Goal: Task Accomplishment & Management: Manage account settings

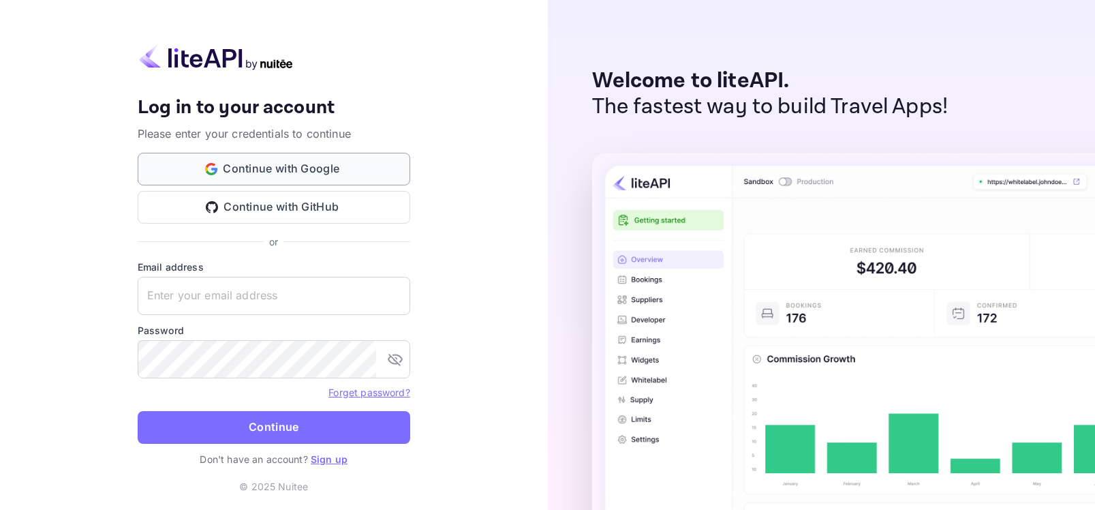
click at [334, 168] on button "Continue with Google" at bounding box center [274, 169] width 273 height 33
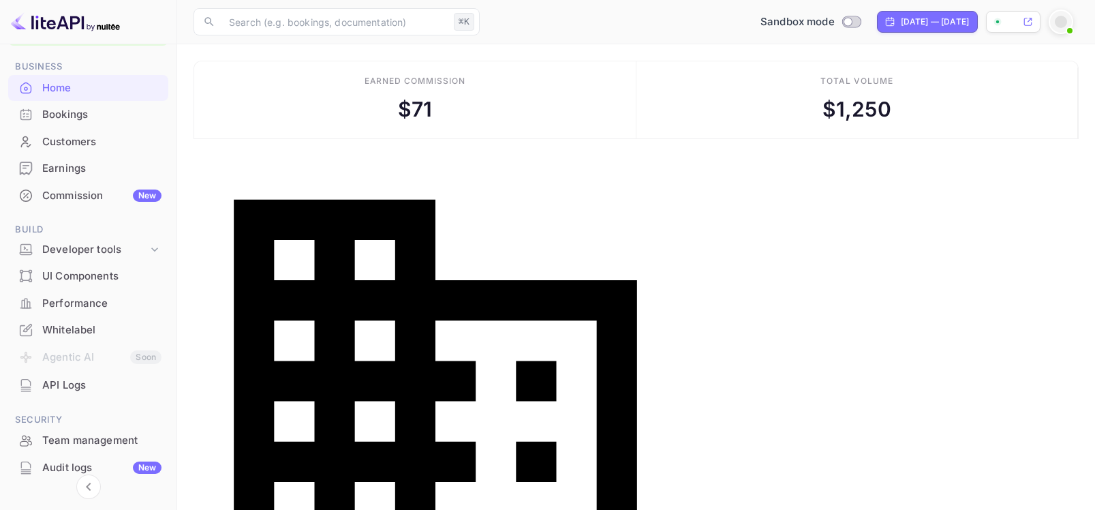
scroll to position [102, 0]
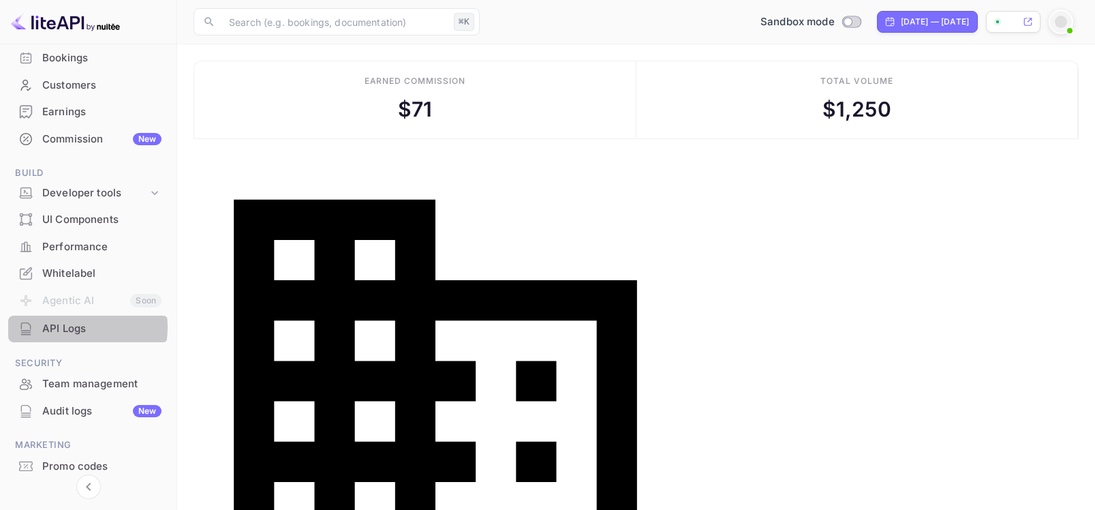
click at [70, 327] on div "API Logs" at bounding box center [101, 329] width 119 height 16
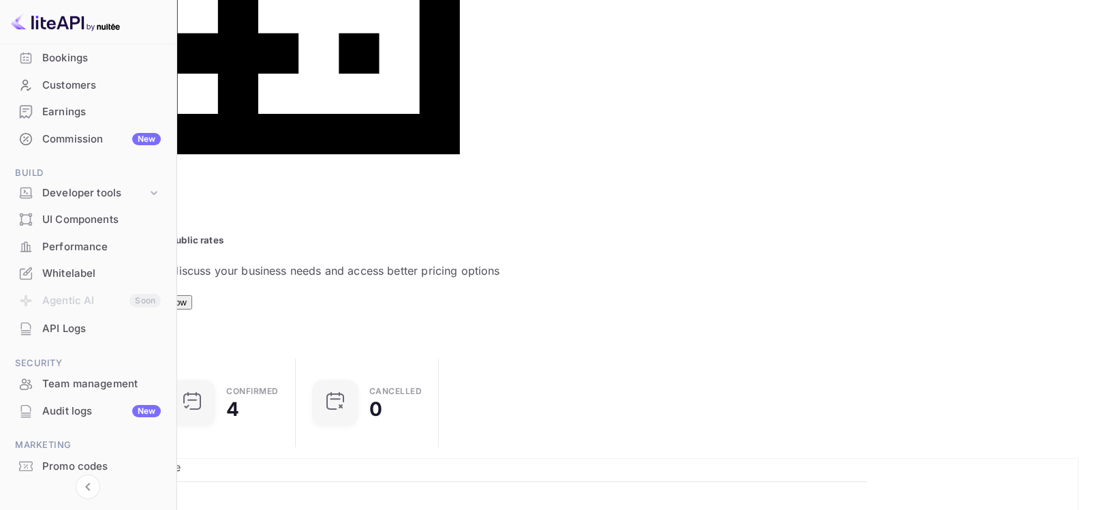
scroll to position [408, 0]
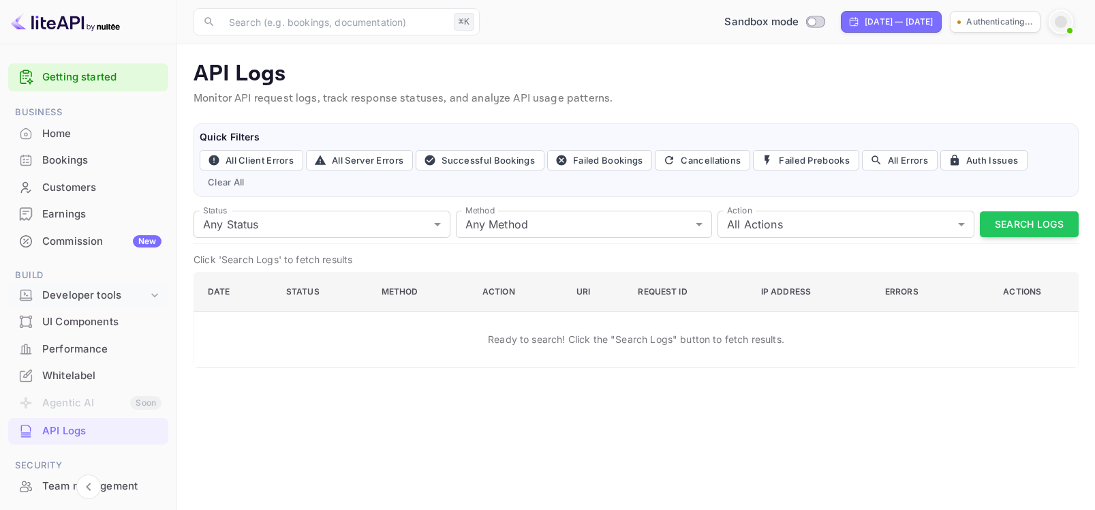
click at [86, 293] on div "Developer tools" at bounding box center [95, 296] width 106 height 16
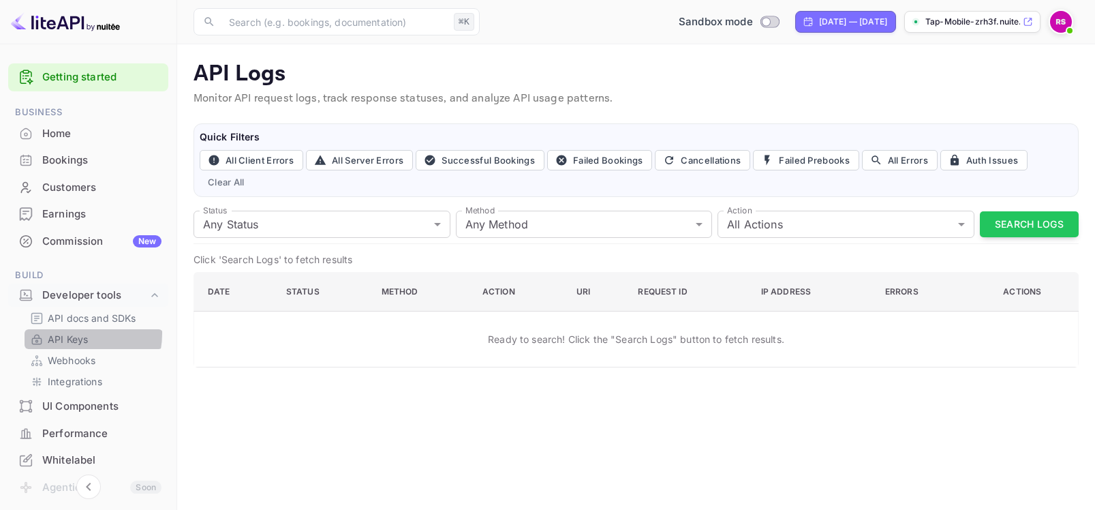
click at [70, 333] on p "API Keys" at bounding box center [68, 339] width 40 height 14
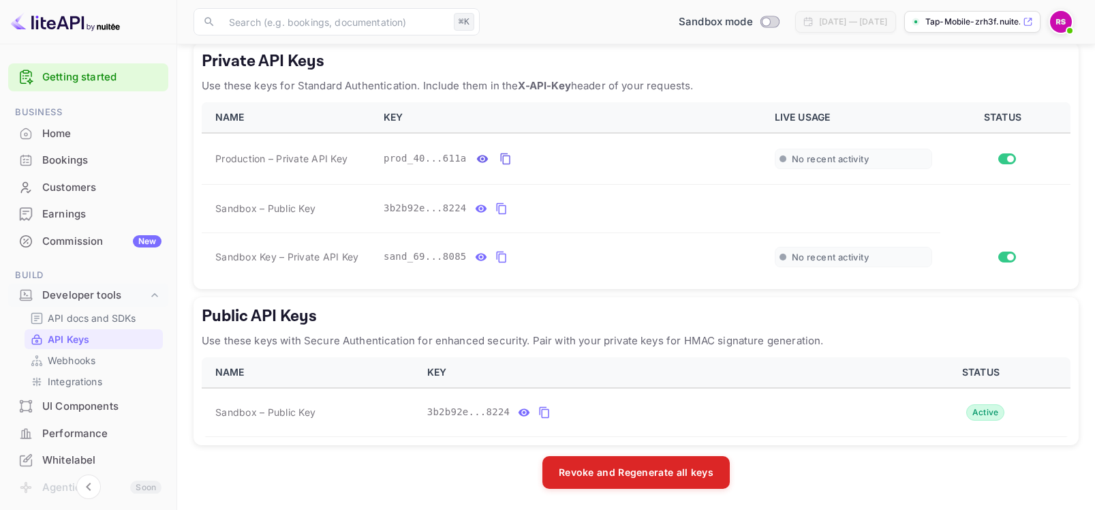
scroll to position [249, 0]
click at [545, 412] on icon "public api keys table" at bounding box center [544, 411] width 12 height 16
click at [1005, 23] on p "Tap-Mobile-zrh3f.nuite..." at bounding box center [972, 22] width 95 height 12
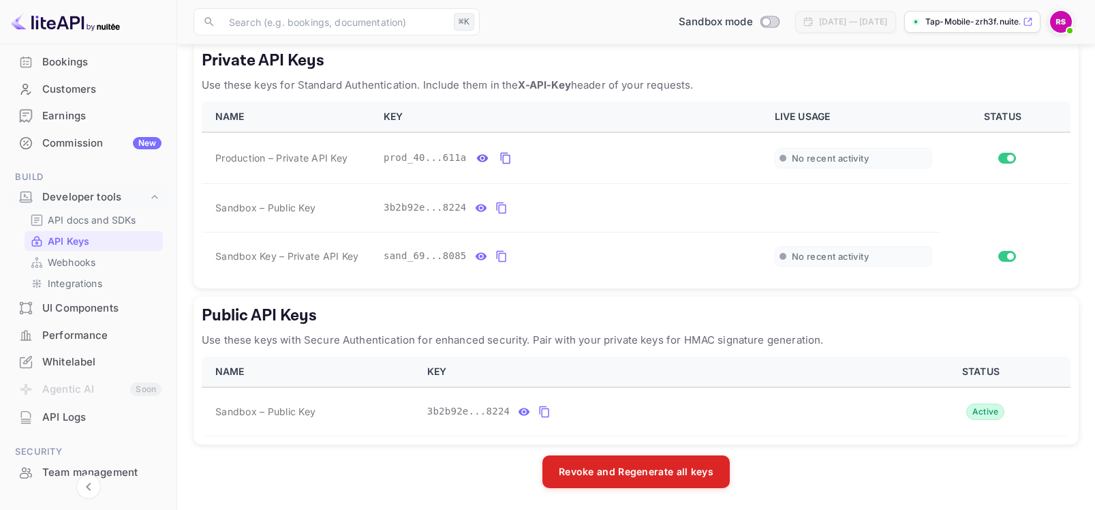
scroll to position [111, 0]
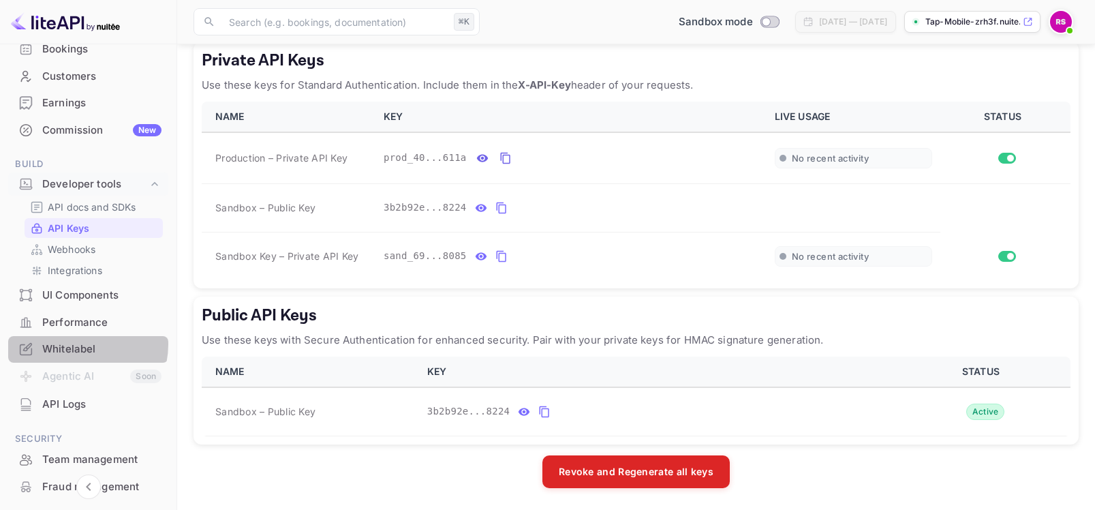
click at [76, 344] on div "Whitelabel" at bounding box center [101, 349] width 119 height 16
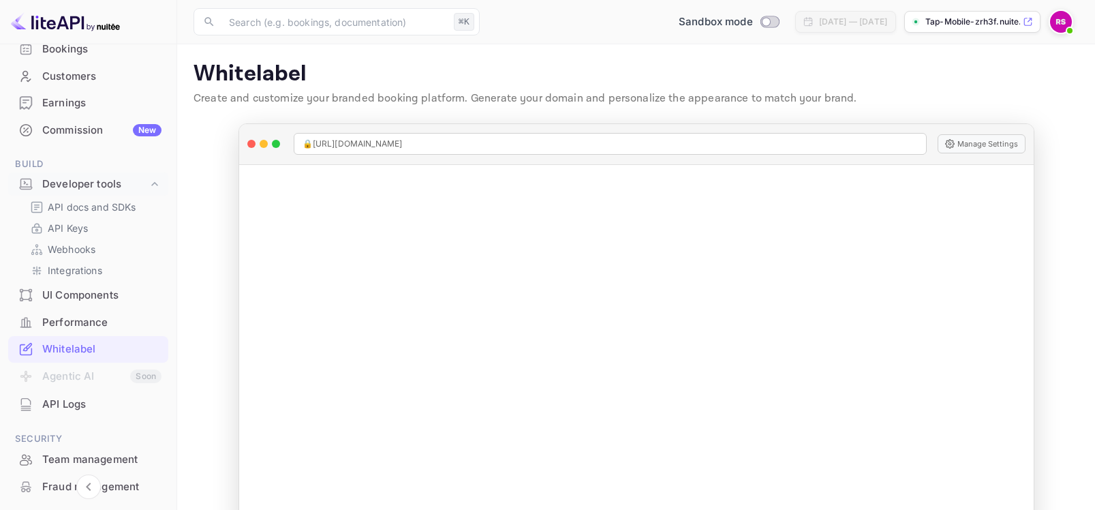
click at [583, 63] on p "Whitelabel" at bounding box center [636, 74] width 885 height 27
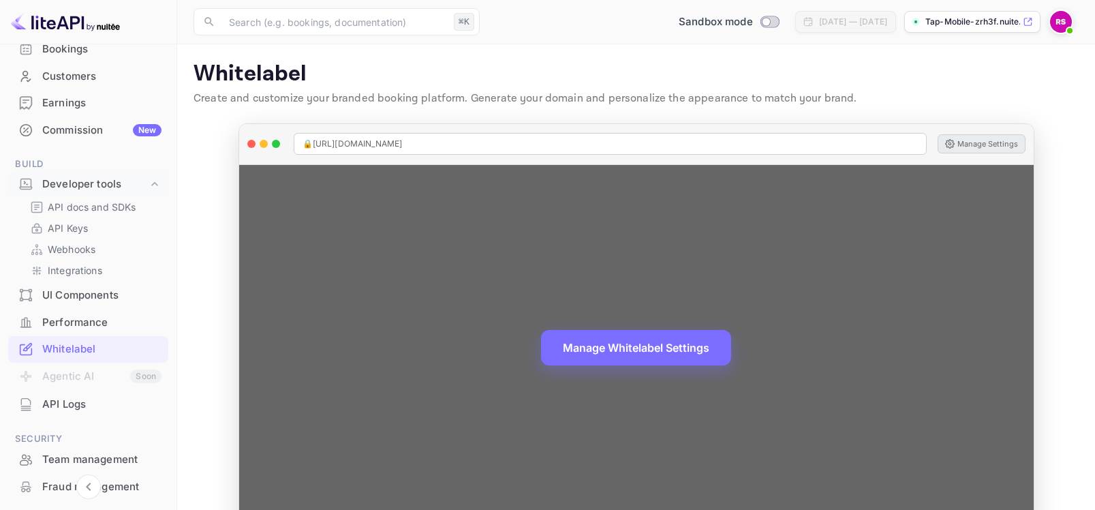
click at [984, 142] on button "Manage Settings" at bounding box center [982, 143] width 88 height 19
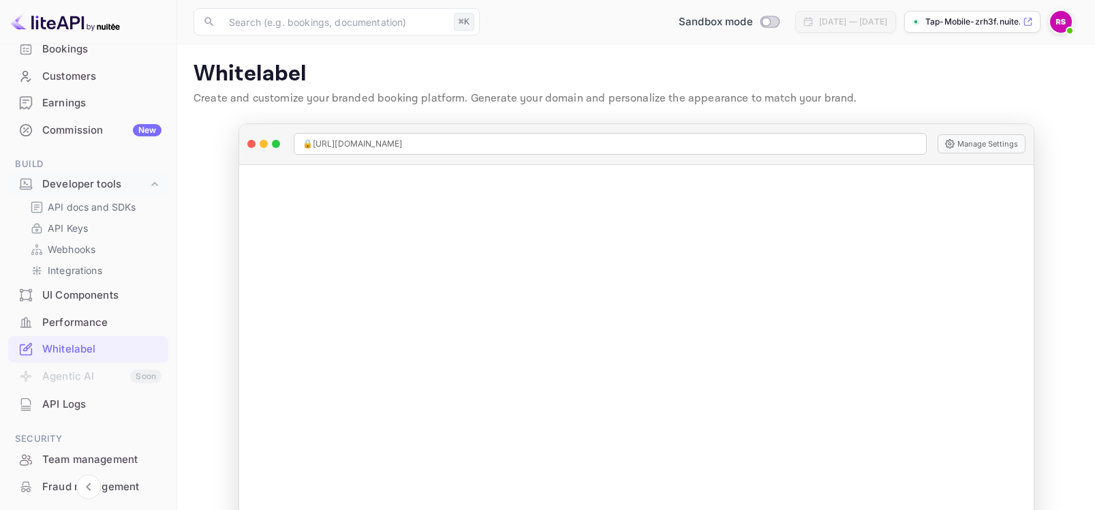
click at [61, 19] on img at bounding box center [65, 22] width 109 height 22
click at [63, 26] on img at bounding box center [65, 22] width 109 height 22
click at [78, 224] on p "API Keys" at bounding box center [68, 228] width 40 height 14
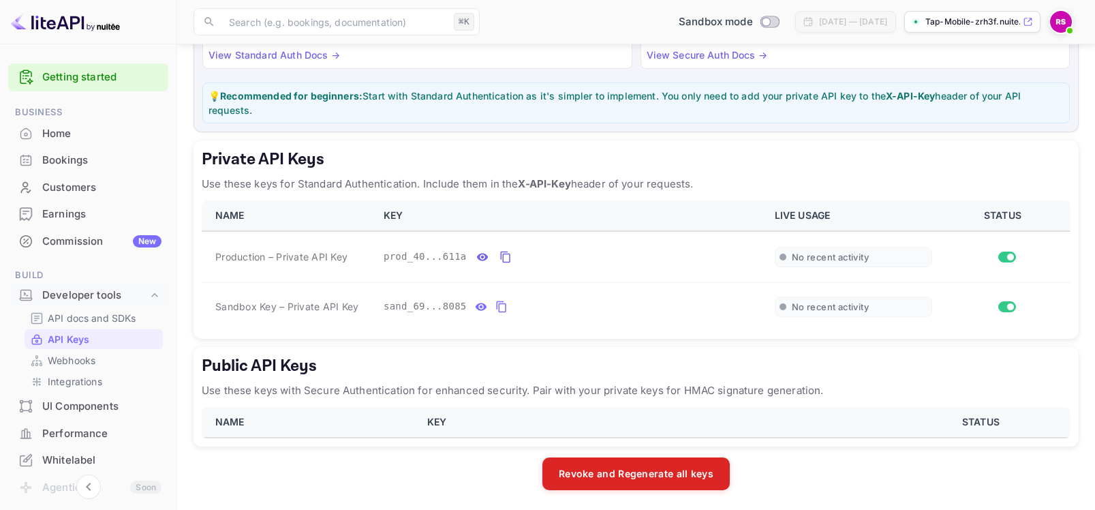
scroll to position [152, 0]
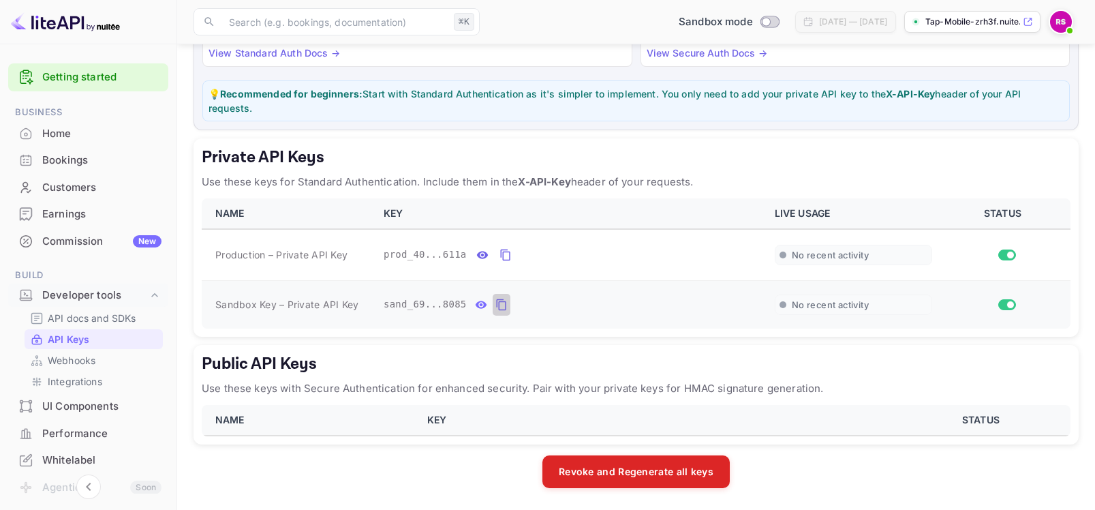
click at [501, 305] on icon "private api keys table" at bounding box center [501, 304] width 12 height 16
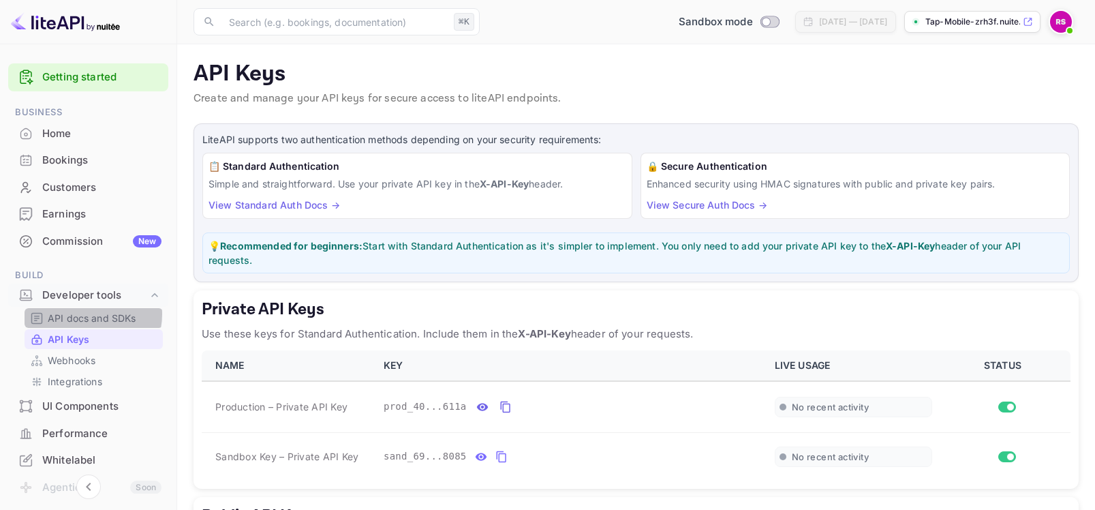
click at [89, 314] on p "API docs and SDKs" at bounding box center [92, 318] width 89 height 14
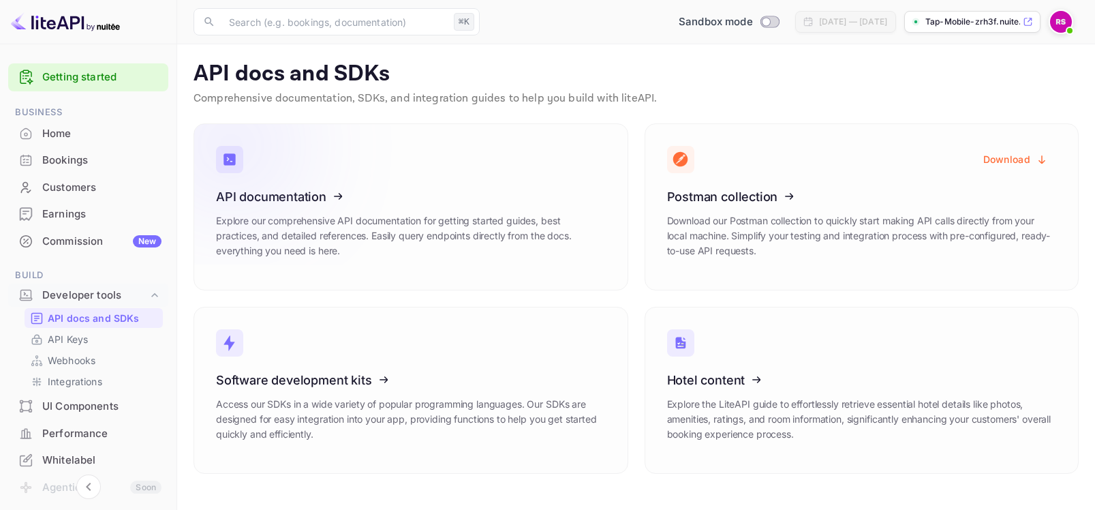
click at [303, 194] on icon at bounding box center [300, 194] width 212 height 140
click at [80, 339] on p "API Keys" at bounding box center [68, 339] width 40 height 14
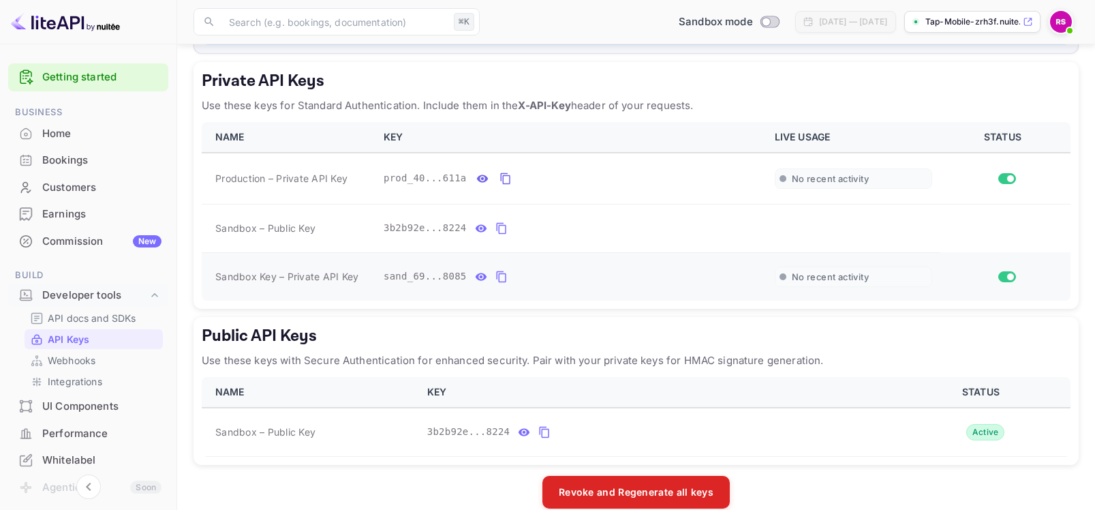
scroll to position [219, 0]
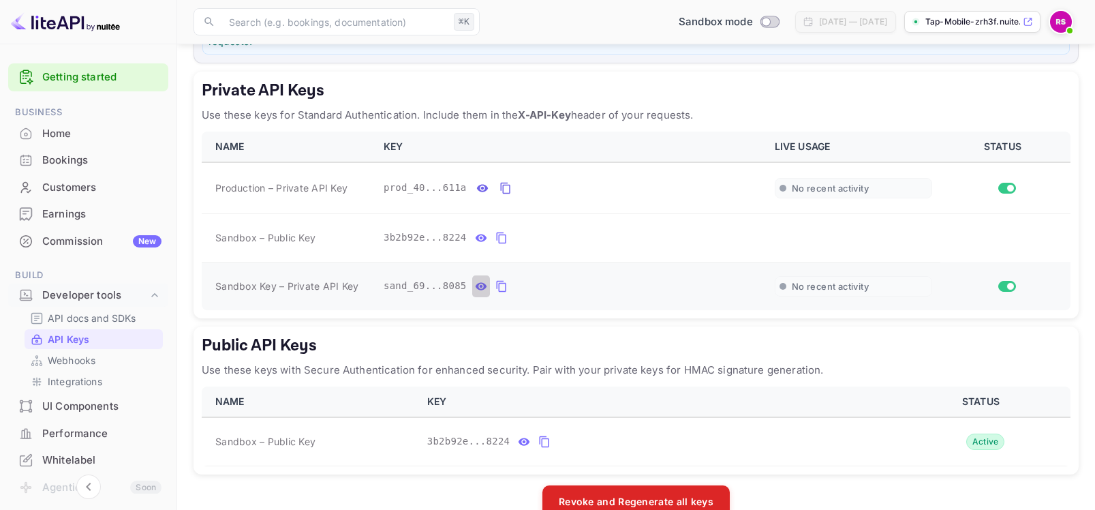
click at [486, 284] on icon "private api keys table" at bounding box center [481, 286] width 12 height 16
click at [638, 284] on icon "private api keys table" at bounding box center [640, 286] width 11 height 10
click at [502, 284] on icon "private api keys table" at bounding box center [501, 286] width 12 height 16
click at [479, 285] on icon "private api keys table" at bounding box center [481, 286] width 12 height 16
click at [662, 286] on icon "private api keys table" at bounding box center [661, 286] width 12 height 16
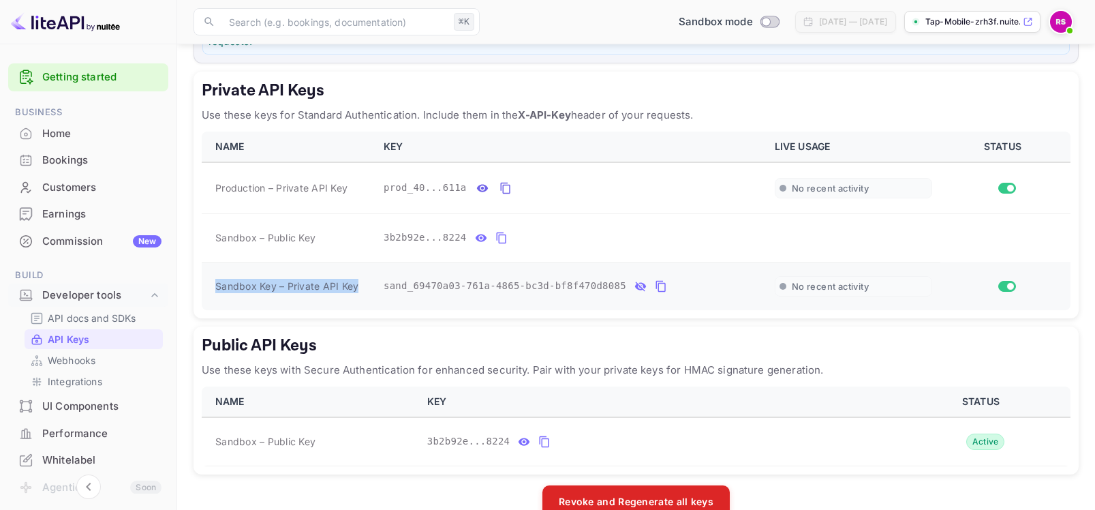
drag, startPoint x: 359, startPoint y: 285, endPoint x: 217, endPoint y: 287, distance: 142.4
click at [217, 287] on div "Sandbox Key – Private API Key" at bounding box center [291, 286] width 152 height 14
copy span "Sandbox Key – Private API Key"
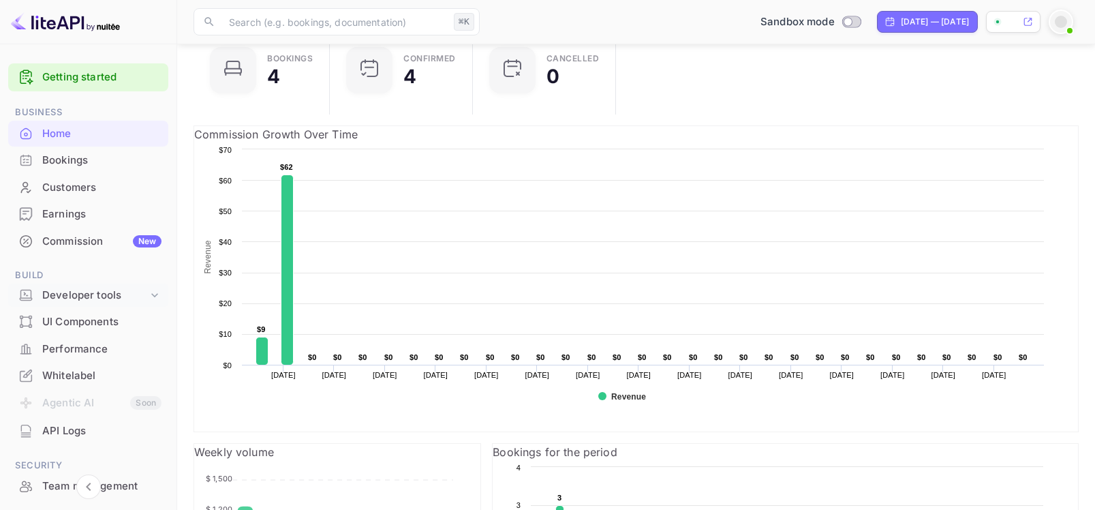
click at [114, 291] on div "Developer tools" at bounding box center [95, 296] width 106 height 16
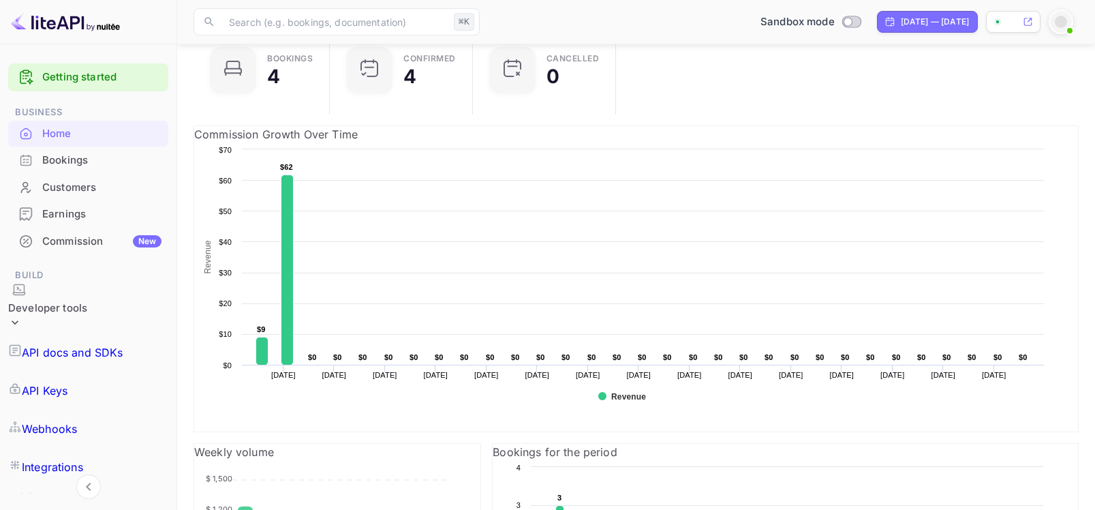
click at [67, 382] on p "API Keys" at bounding box center [45, 390] width 46 height 16
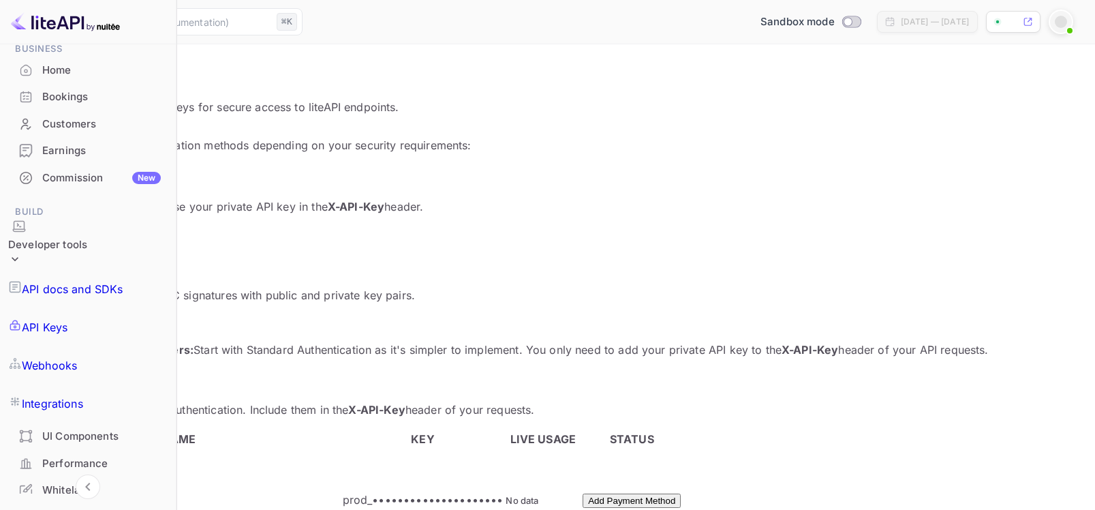
scroll to position [76, 0]
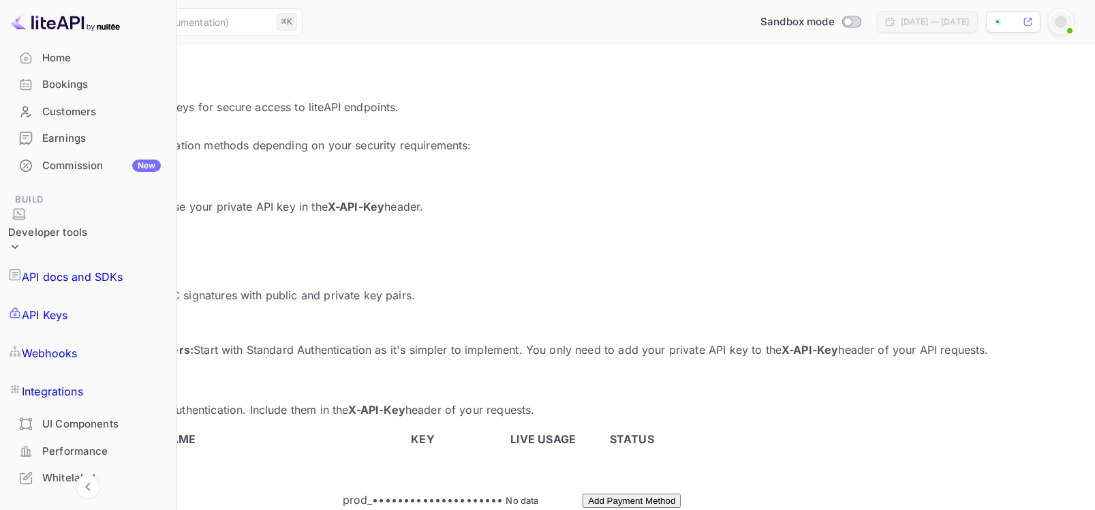
click at [72, 470] on div "Whitelabel" at bounding box center [101, 478] width 119 height 16
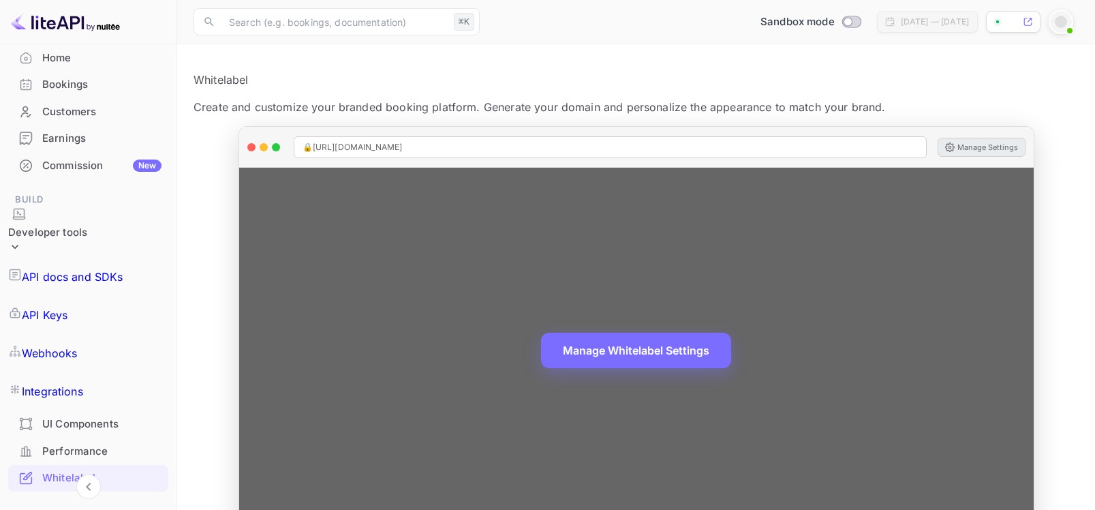
click at [995, 140] on button "Manage Settings" at bounding box center [982, 147] width 88 height 19
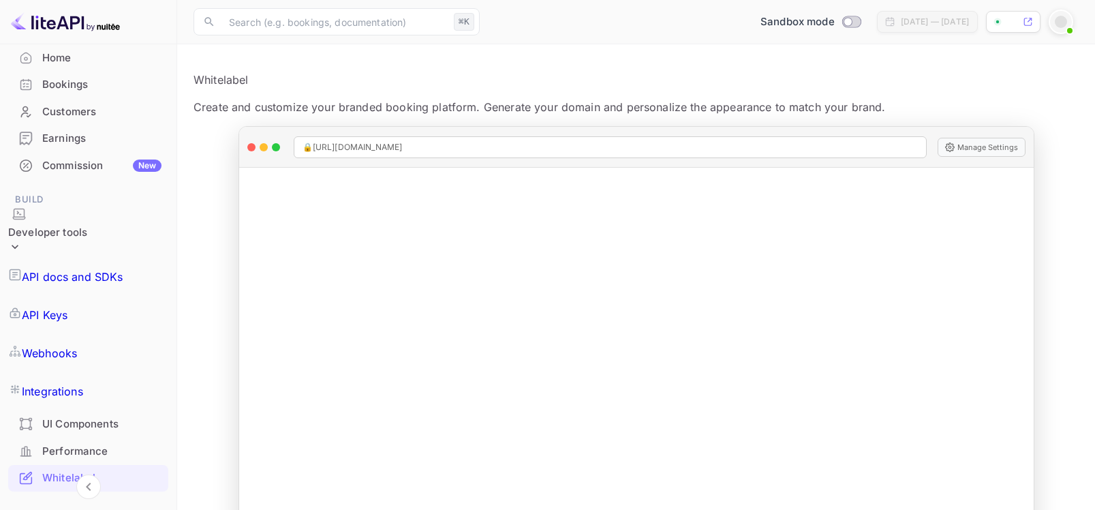
click at [67, 307] on p "API Keys" at bounding box center [45, 315] width 46 height 16
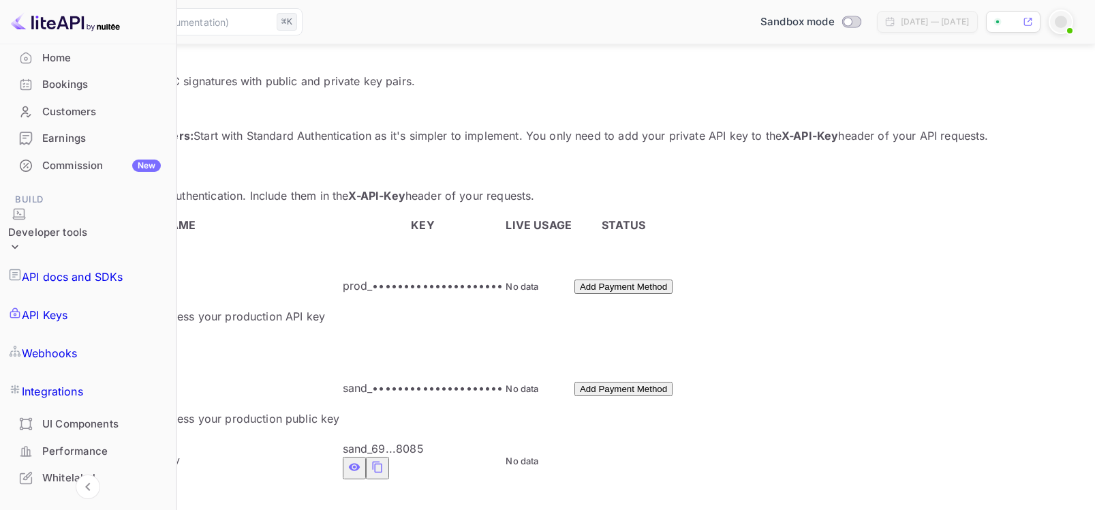
scroll to position [241, 0]
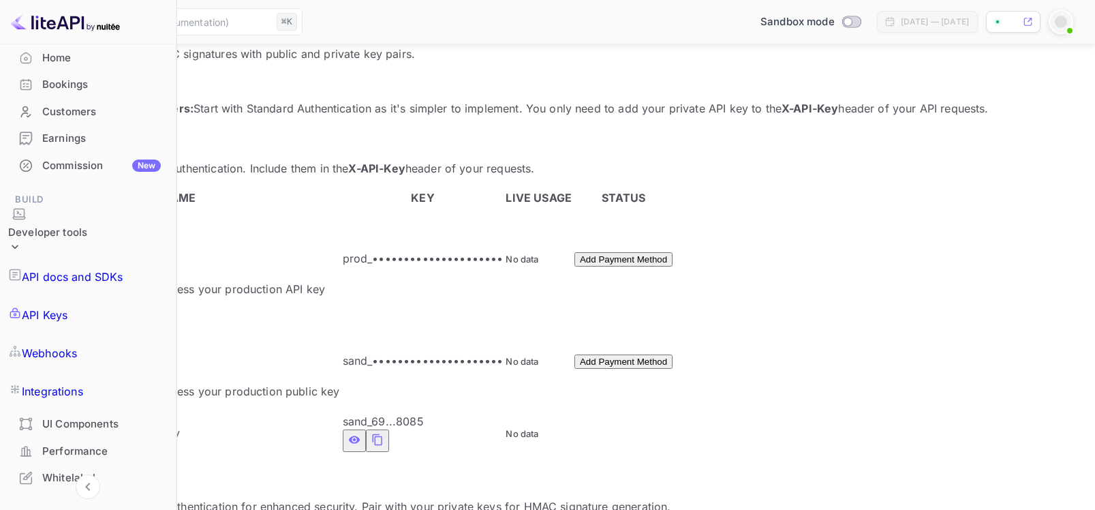
click at [384, 431] on icon "private api keys table" at bounding box center [377, 439] width 12 height 16
click at [360, 436] on icon "private api keys table" at bounding box center [354, 439] width 12 height 7
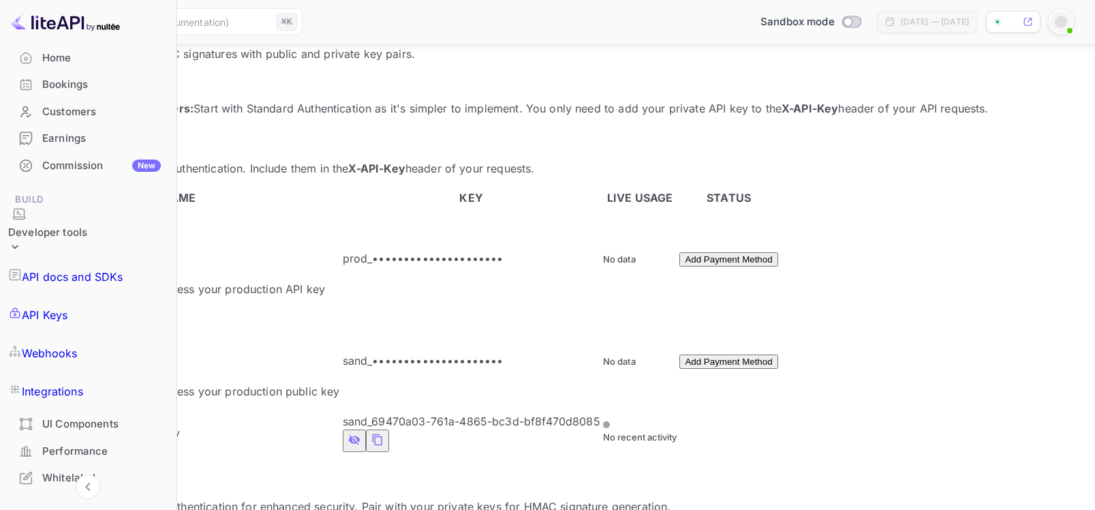
click at [359, 435] on icon "private api keys table" at bounding box center [353, 440] width 11 height 10
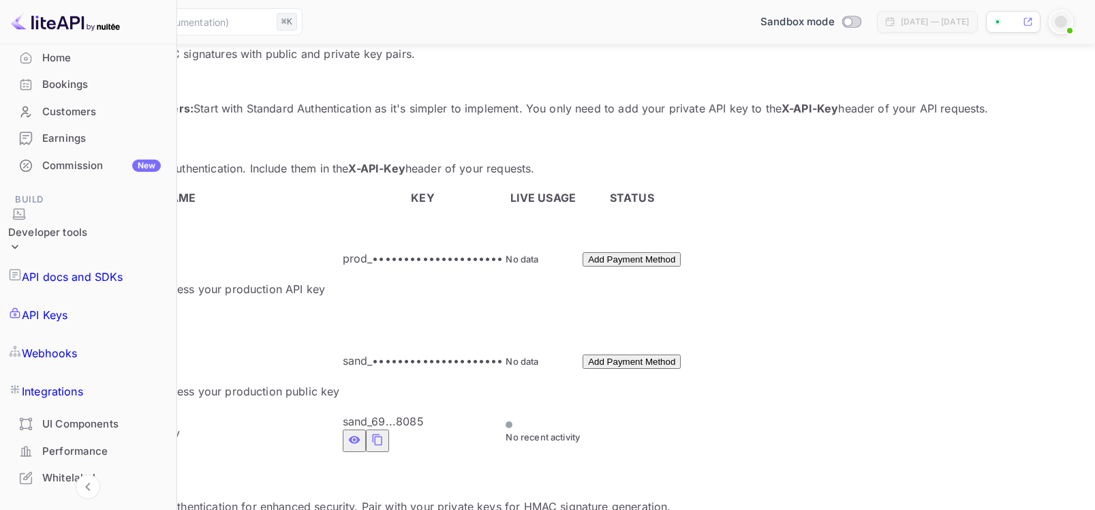
click at [384, 431] on icon "private api keys table" at bounding box center [377, 439] width 12 height 16
click at [1026, 21] on icon at bounding box center [1028, 22] width 10 height 10
click at [1029, 20] on icon at bounding box center [1027, 21] width 7 height 7
click at [1063, 23] on div at bounding box center [1061, 22] width 12 height 12
